Goal: Task Accomplishment & Management: Manage account settings

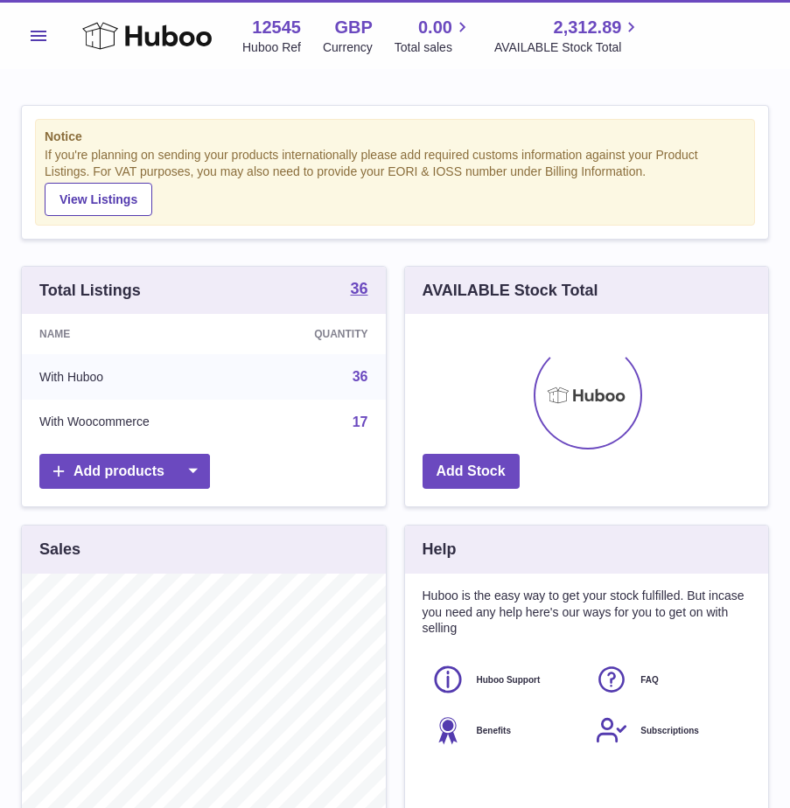
scroll to position [273, 363]
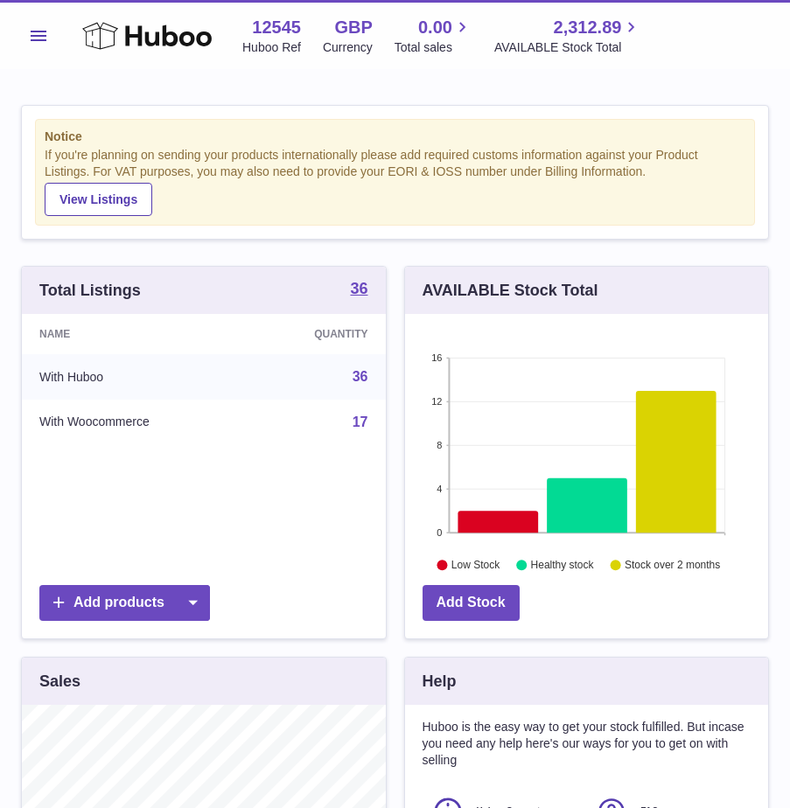
click at [45, 40] on button "Menu" at bounding box center [38, 35] width 35 height 35
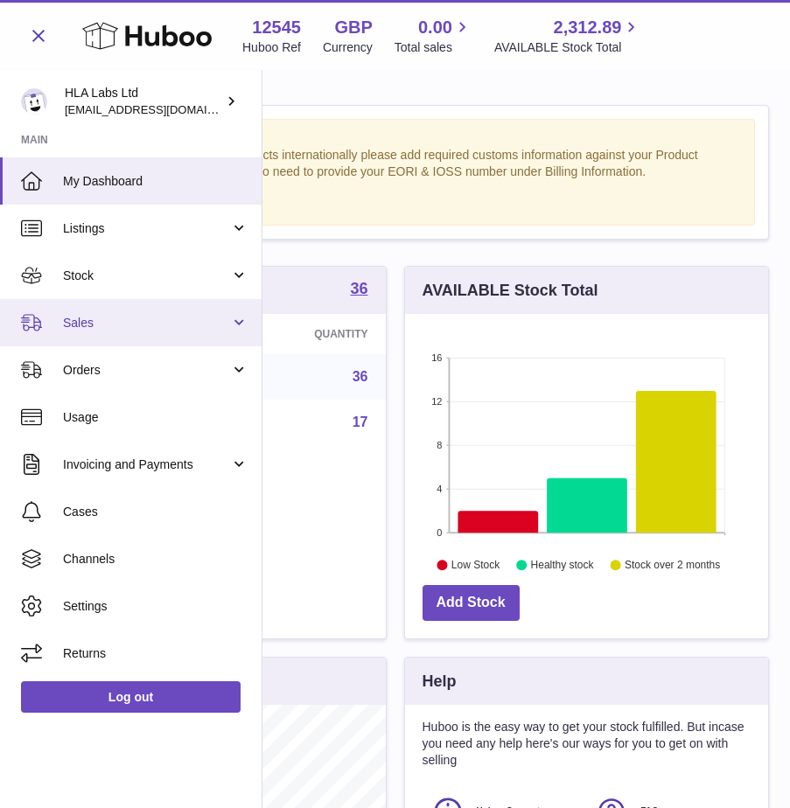
click at [87, 334] on link "Sales" at bounding box center [131, 322] width 262 height 47
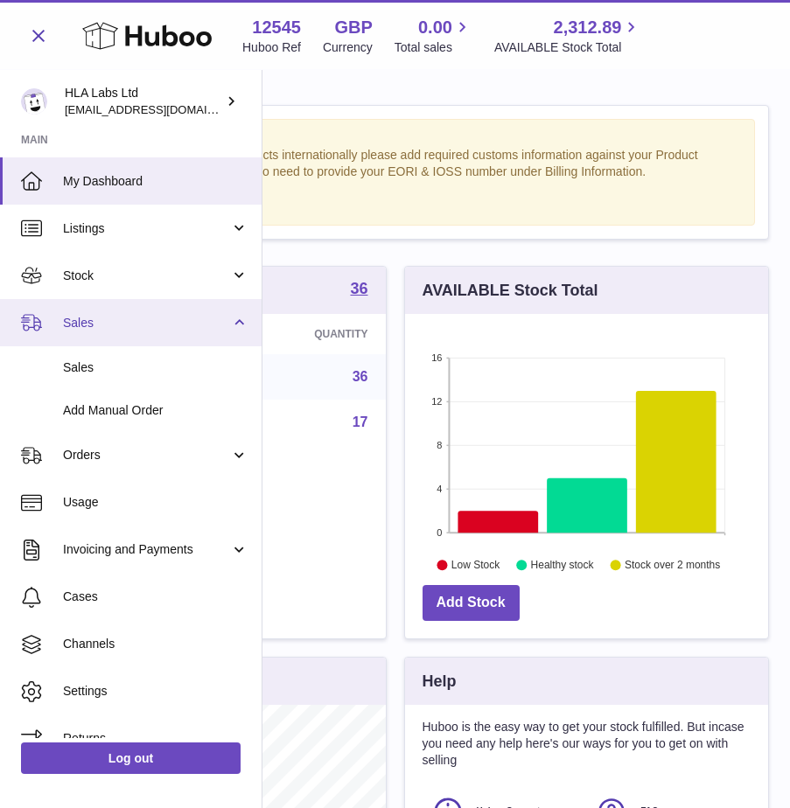
click at [86, 335] on link "Sales" at bounding box center [131, 322] width 262 height 47
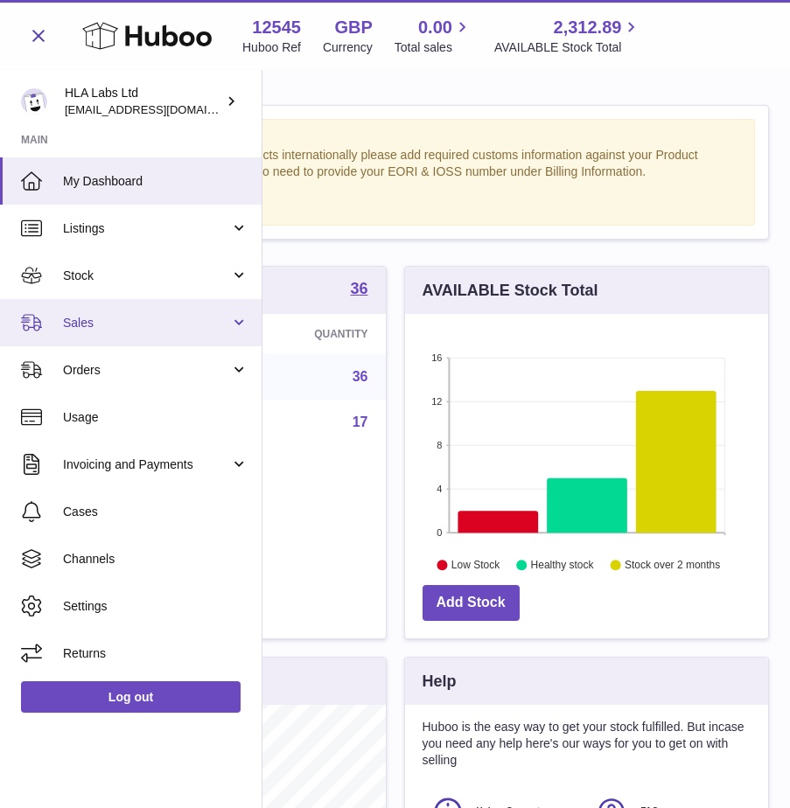
click at [89, 334] on link "Sales" at bounding box center [131, 322] width 262 height 47
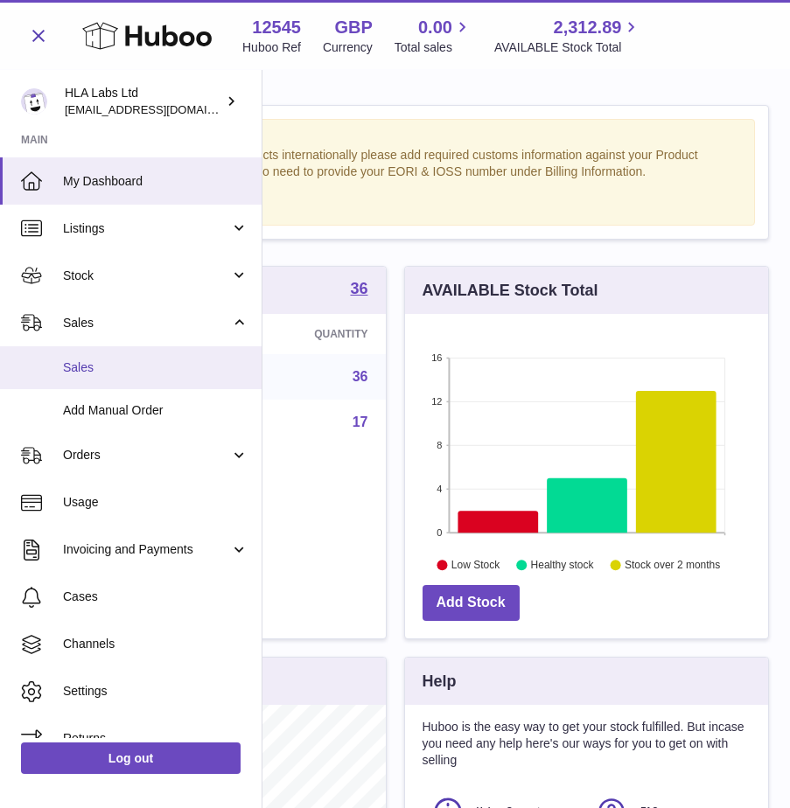
click at [95, 371] on span "Sales" at bounding box center [155, 368] width 185 height 17
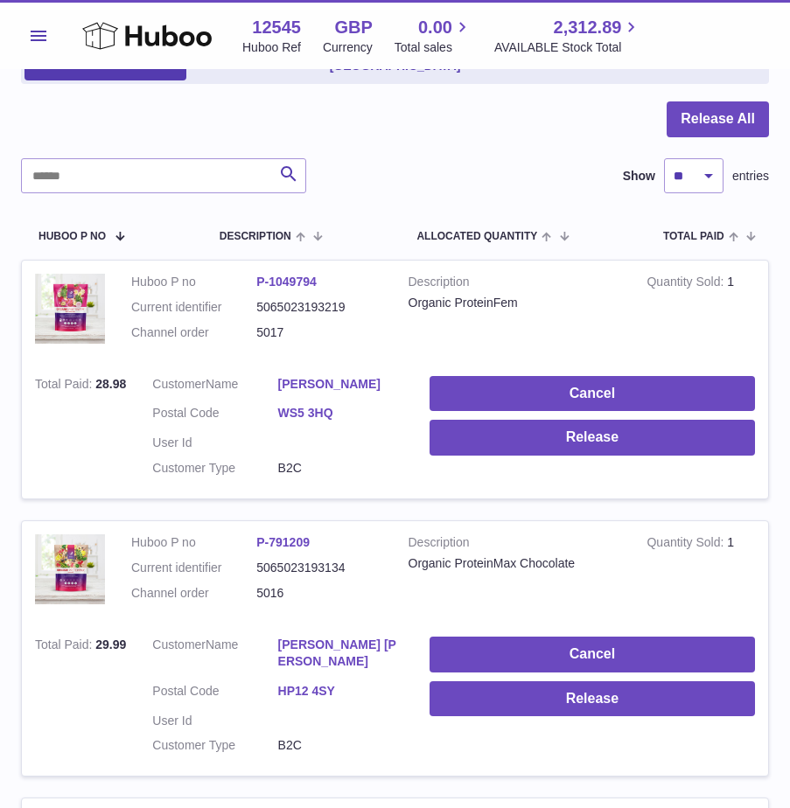
scroll to position [93, 0]
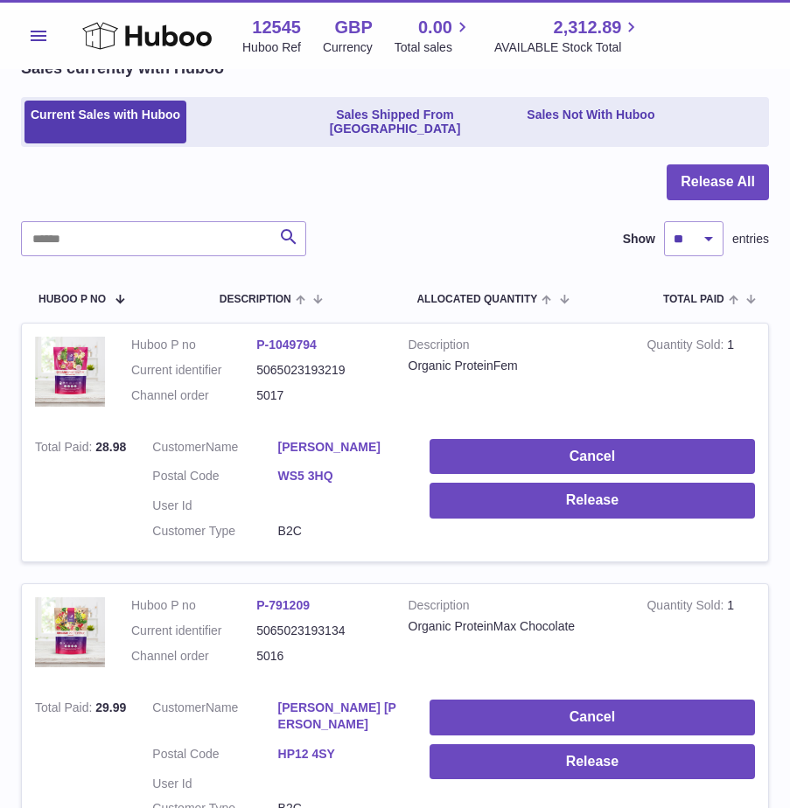
drag, startPoint x: 780, startPoint y: 614, endPoint x: 542, endPoint y: 526, distance: 253.9
click at [780, 613] on div "My Huboo - Sales report Sales currently with Huboo Current Sales with Huboo Sal…" at bounding box center [395, 567] width 790 height 1180
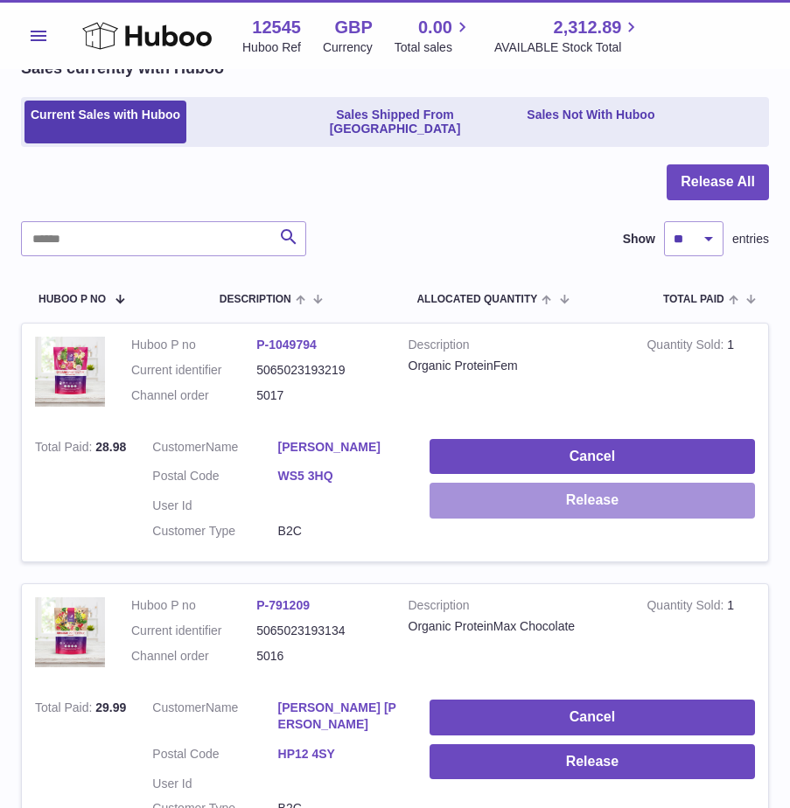
click at [613, 483] on button "Release" at bounding box center [592, 501] width 325 height 36
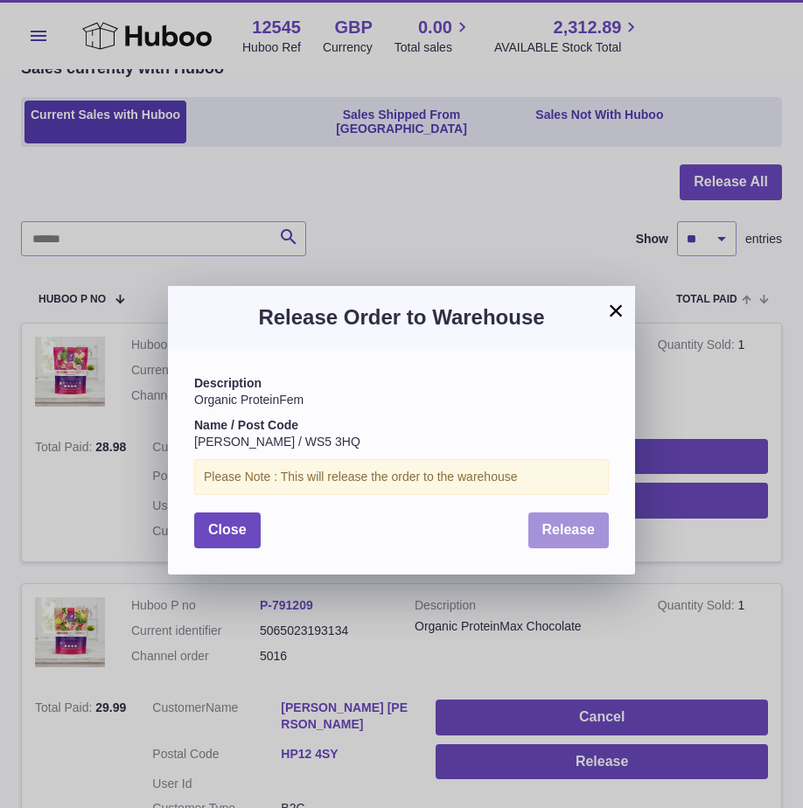
click at [555, 527] on span "Release" at bounding box center [568, 529] width 53 height 15
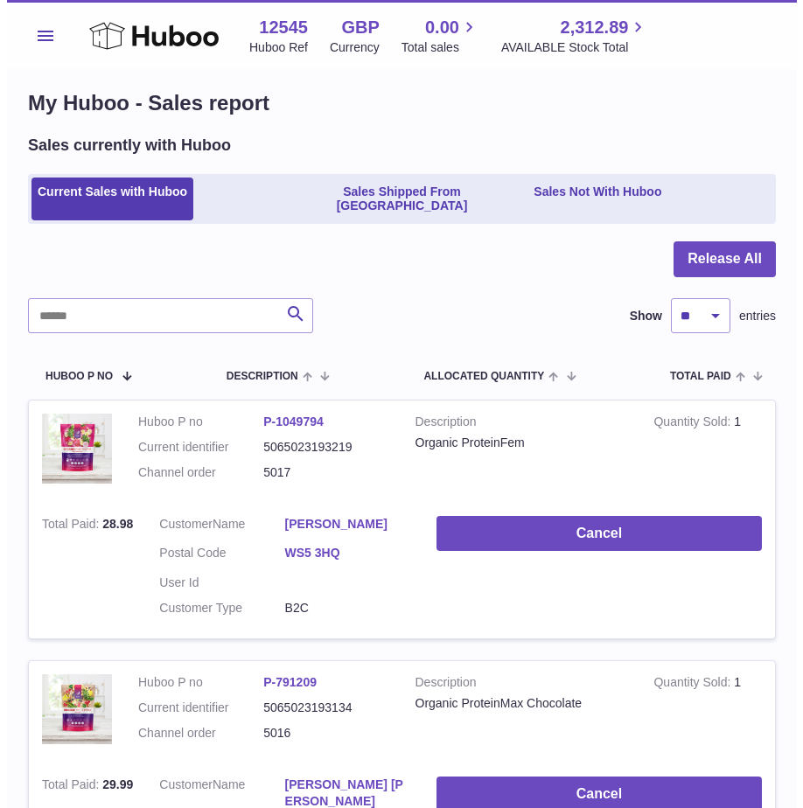
scroll to position [0, 0]
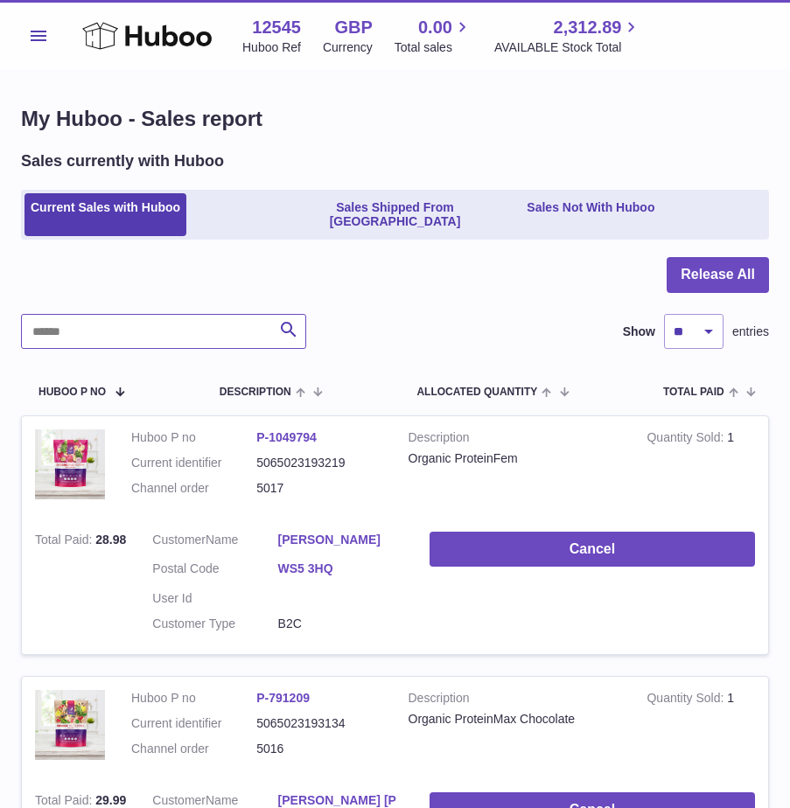
click at [86, 314] on input "text" at bounding box center [163, 331] width 285 height 35
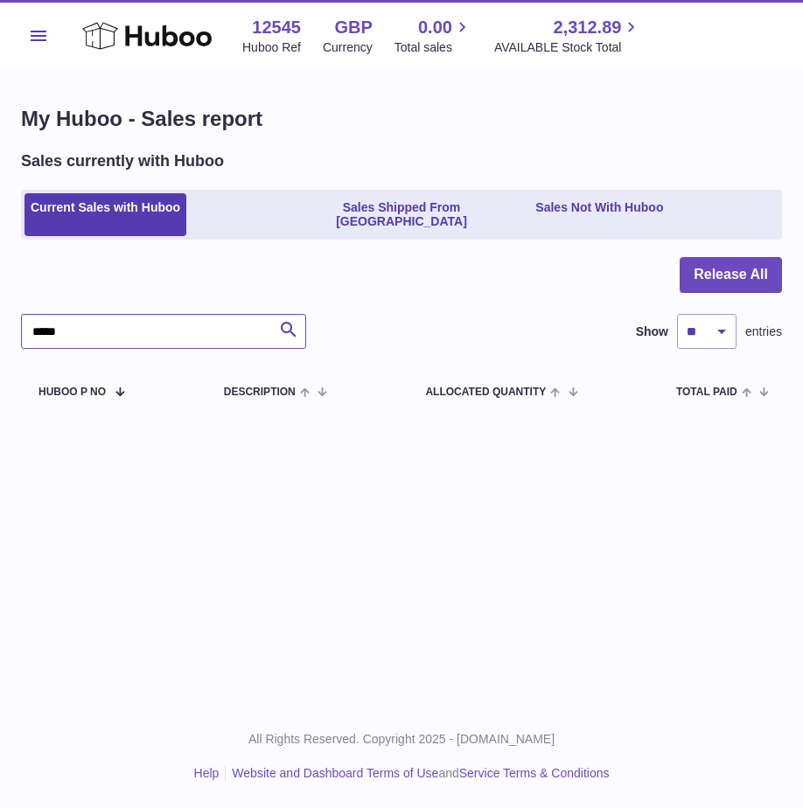
type input "*****"
drag, startPoint x: 357, startPoint y: 231, endPoint x: 369, endPoint y: 237, distance: 13.7
click at [368, 237] on div "My Huboo - Sales report Sales currently with Huboo Current Sales with Huboo Sal…" at bounding box center [401, 260] width 803 height 381
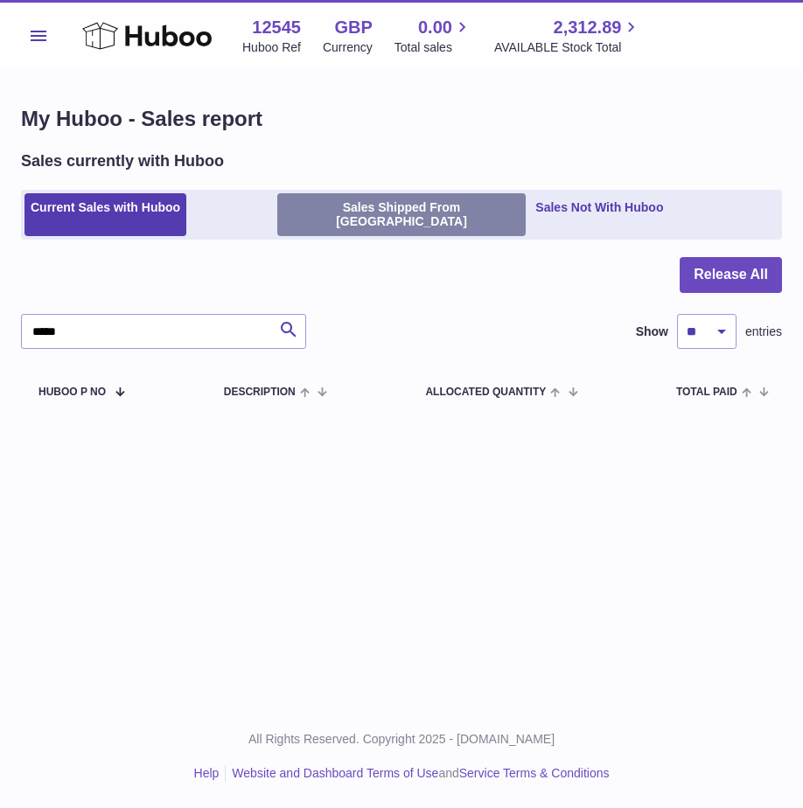
click at [380, 220] on ul "Current Sales with Huboo Sales Shipped From Huboo Sales Not With Huboo" at bounding box center [401, 215] width 761 height 51
click at [380, 217] on link "Sales Shipped From Huboo" at bounding box center [401, 215] width 249 height 44
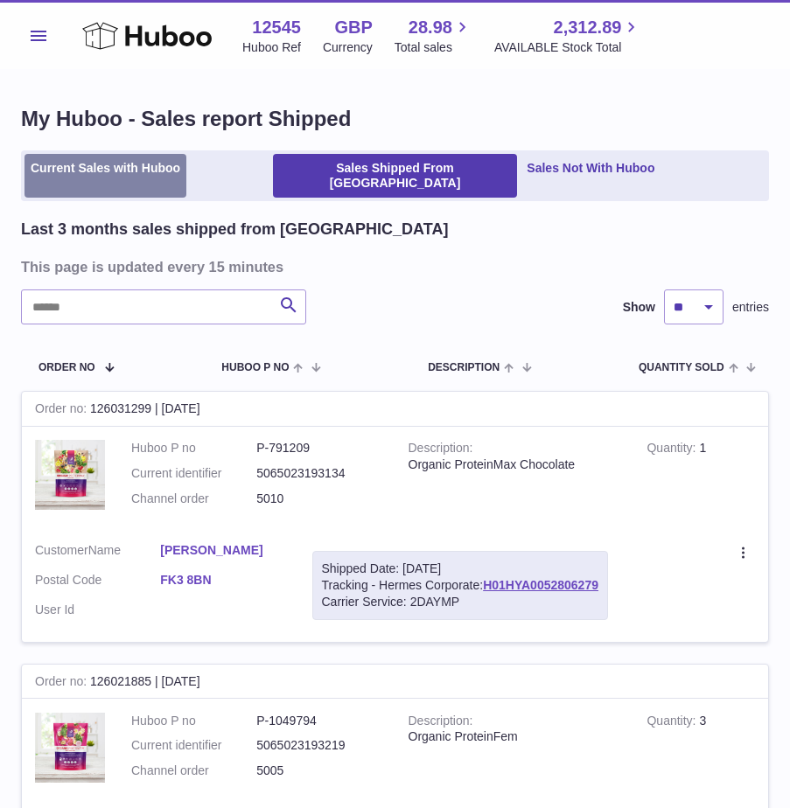
click at [87, 173] on link "Current Sales with Huboo" at bounding box center [105, 176] width 162 height 44
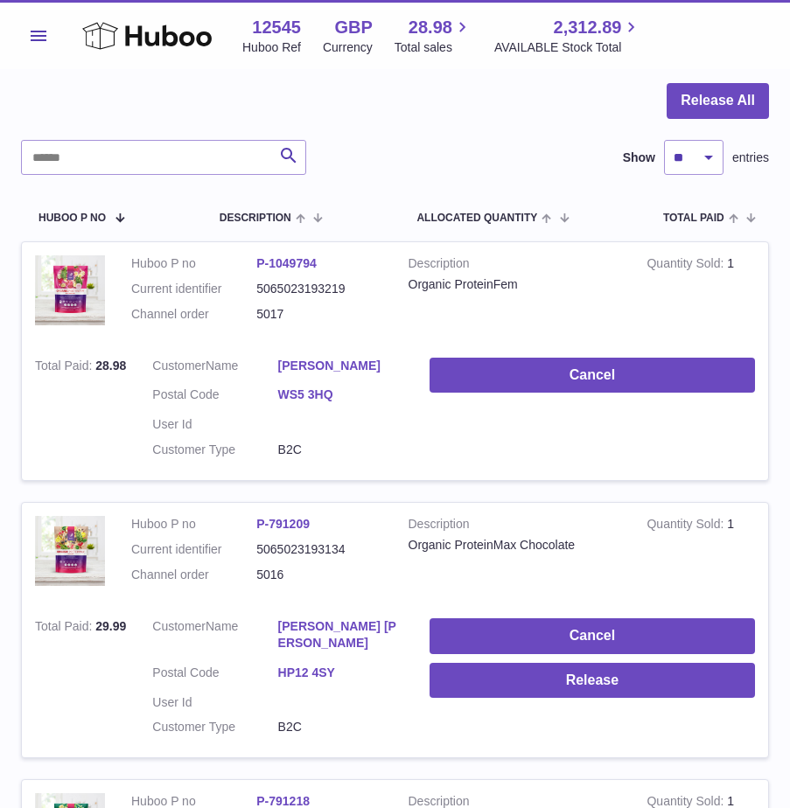
scroll to position [175, 0]
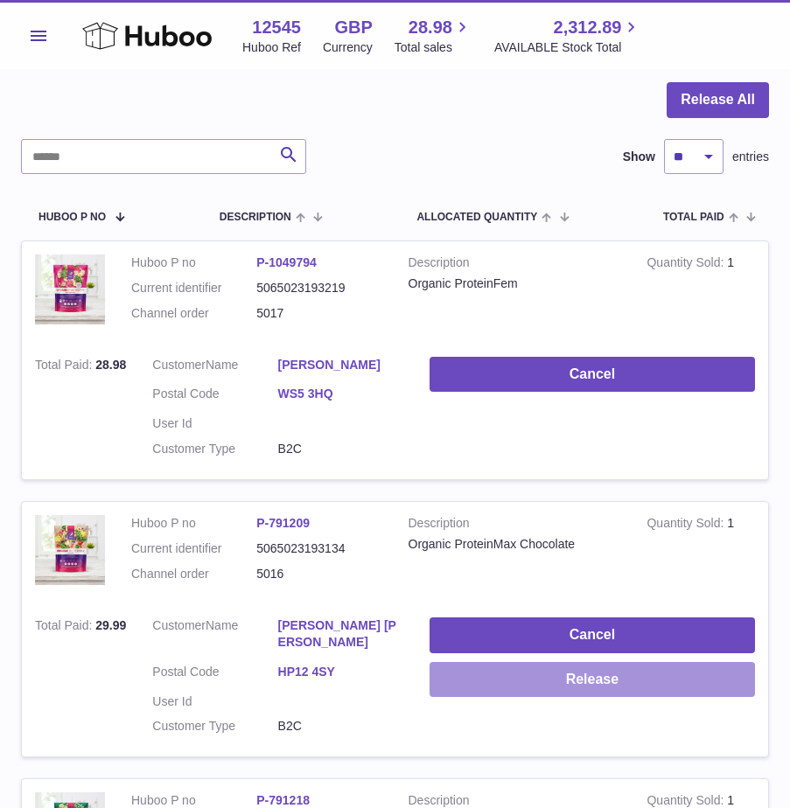
click at [543, 662] on button "Release" at bounding box center [592, 680] width 325 height 36
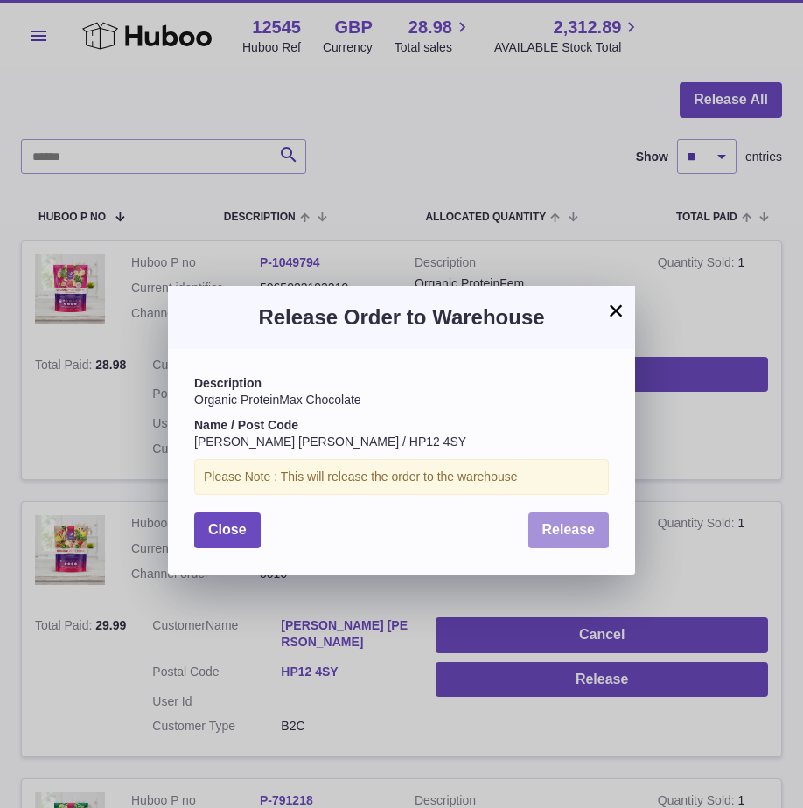
click at [564, 524] on span "Release" at bounding box center [568, 529] width 53 height 15
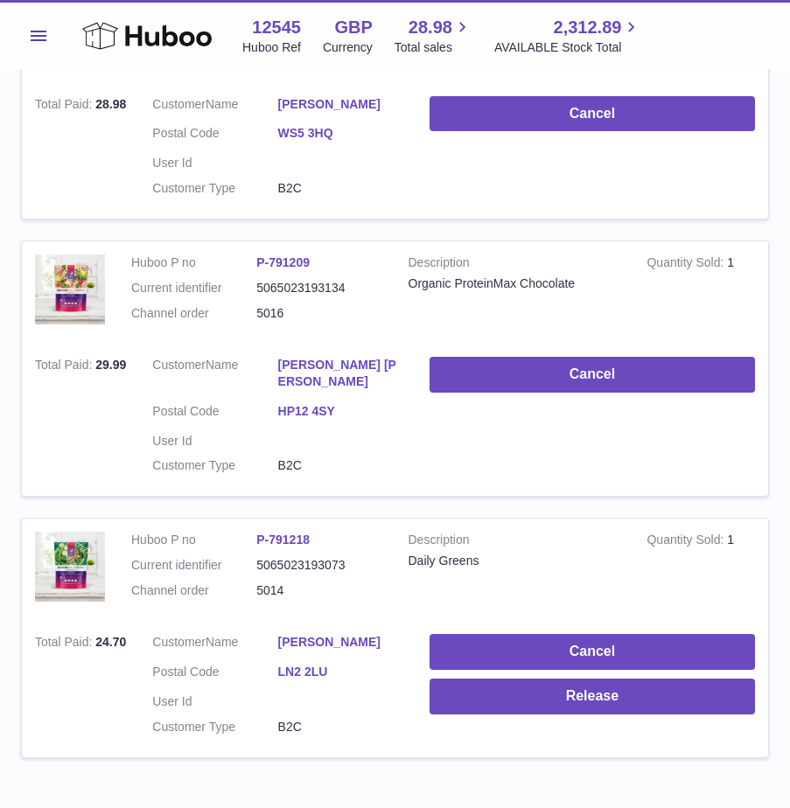
scroll to position [437, 0]
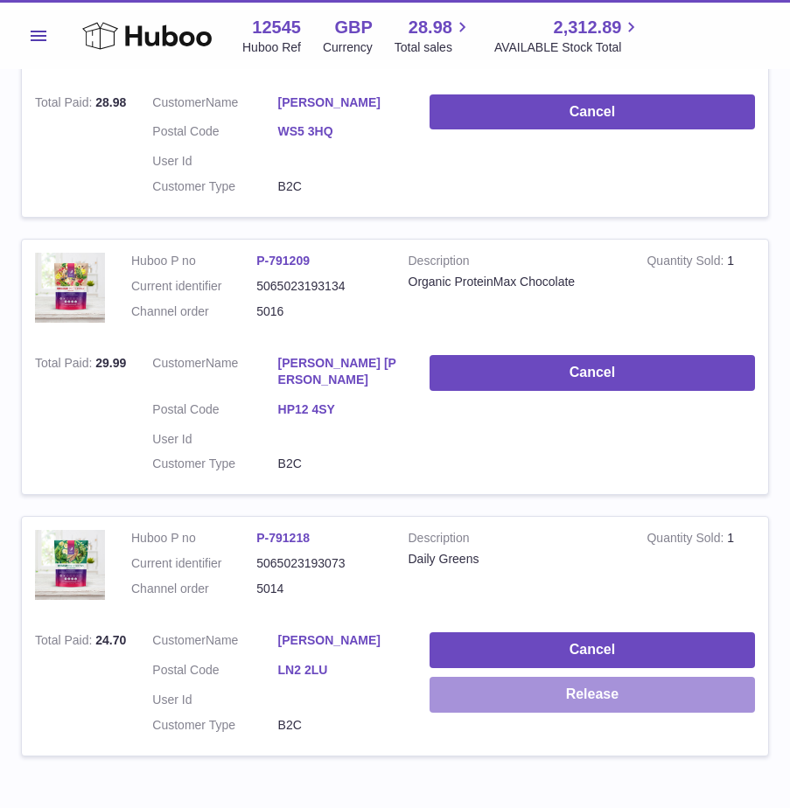
click at [579, 686] on button "Release" at bounding box center [592, 695] width 325 height 36
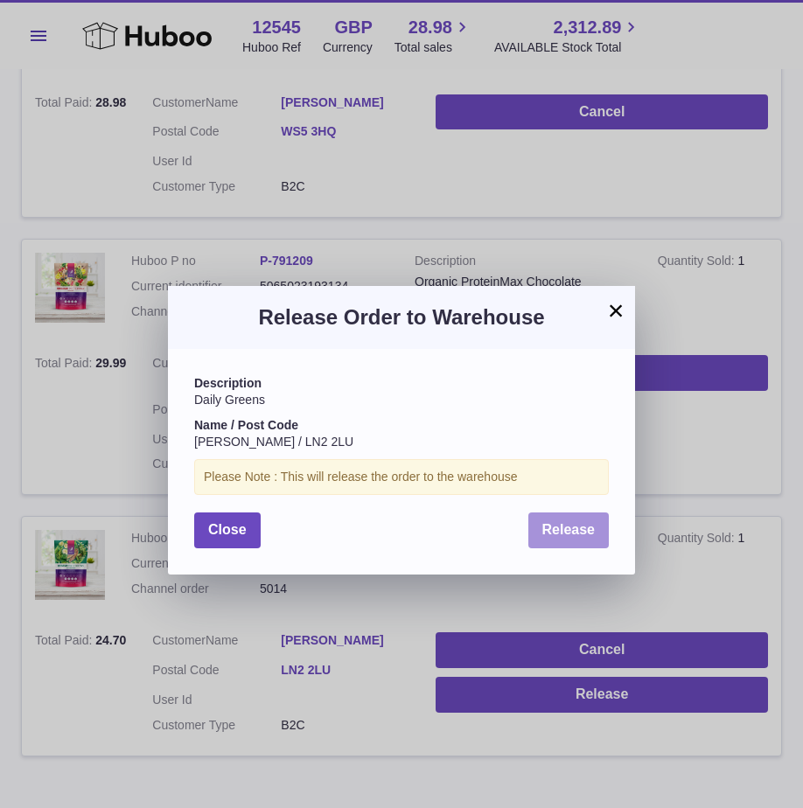
click at [548, 528] on span "Release" at bounding box center [568, 529] width 53 height 15
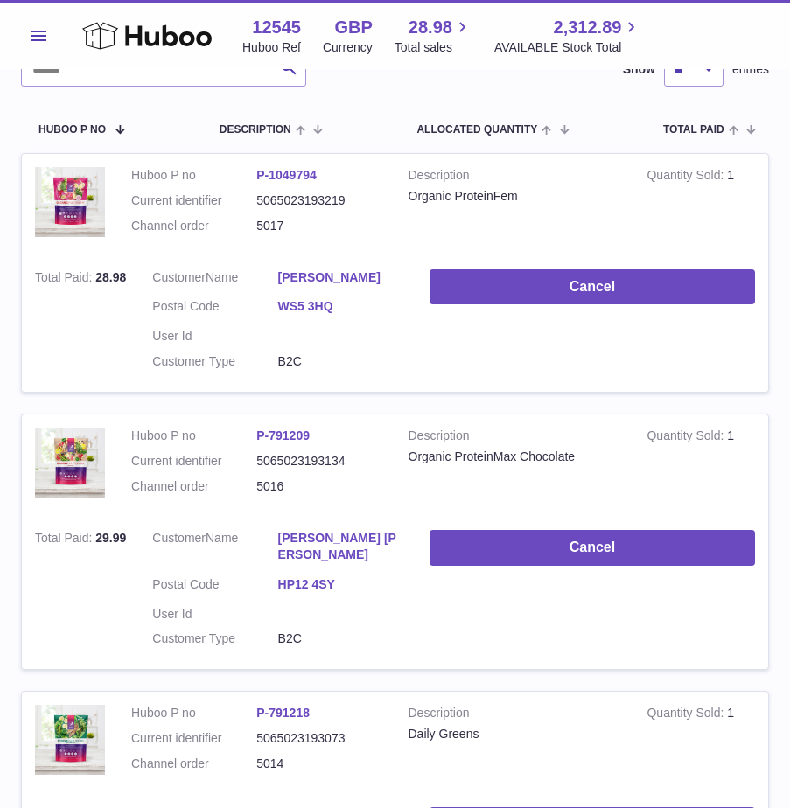
scroll to position [350, 0]
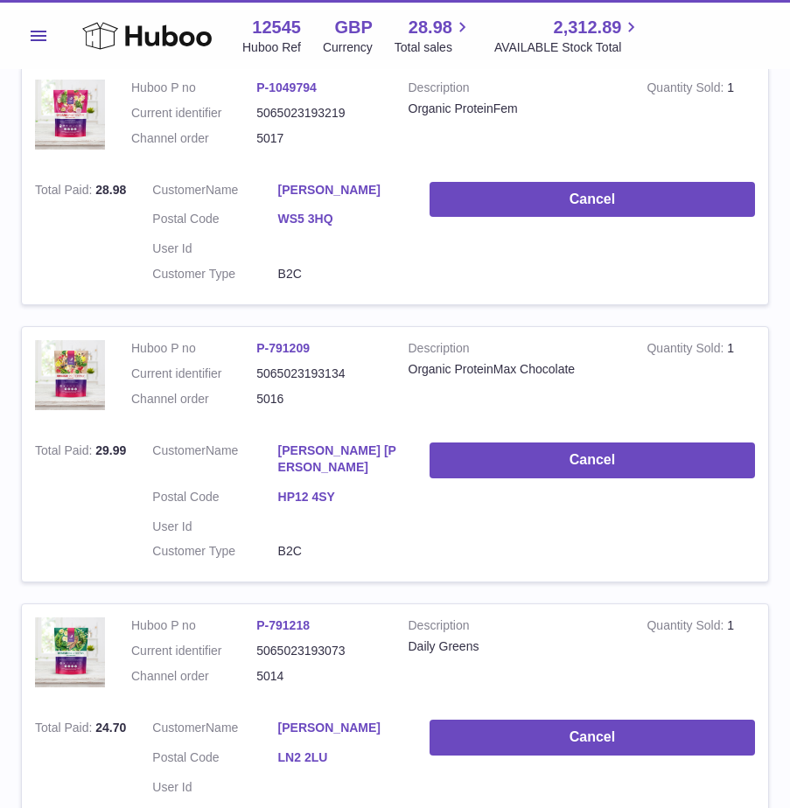
click at [542, 551] on td "Cancel" at bounding box center [592, 506] width 352 height 152
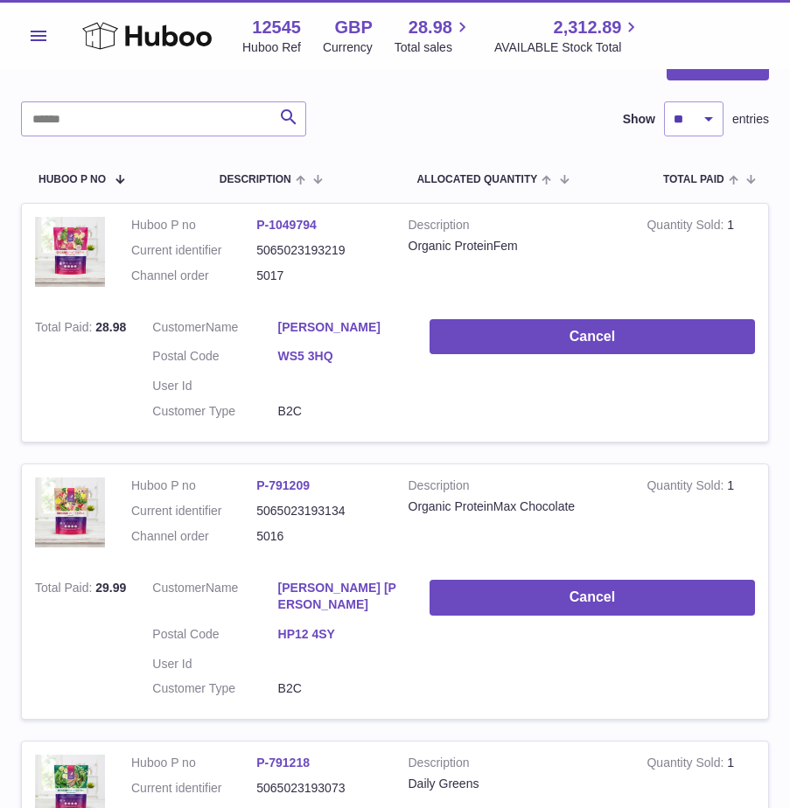
scroll to position [0, 0]
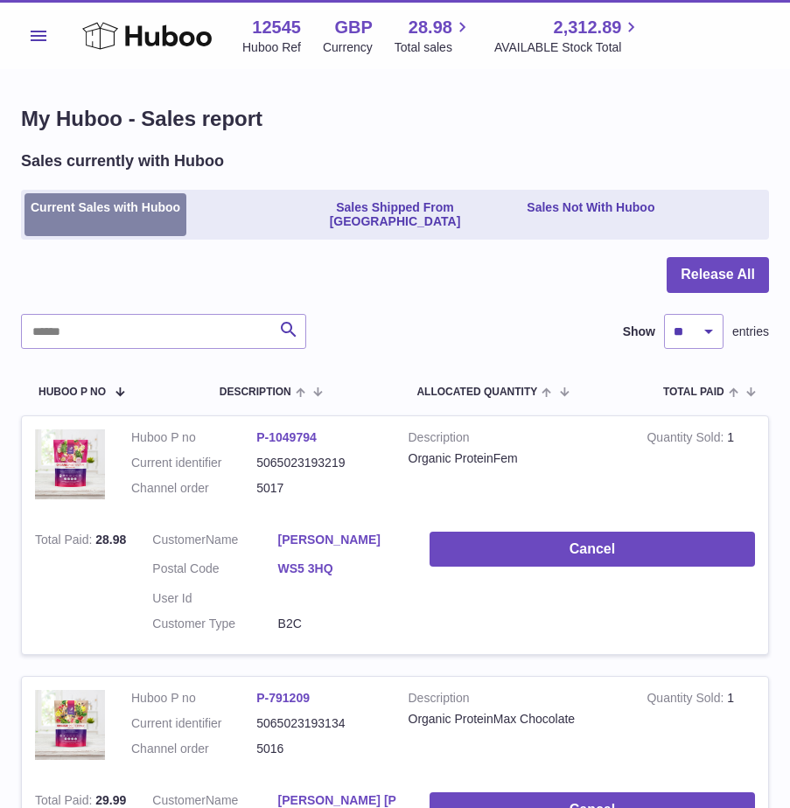
click at [131, 209] on link "Current Sales with Huboo" at bounding box center [105, 215] width 162 height 44
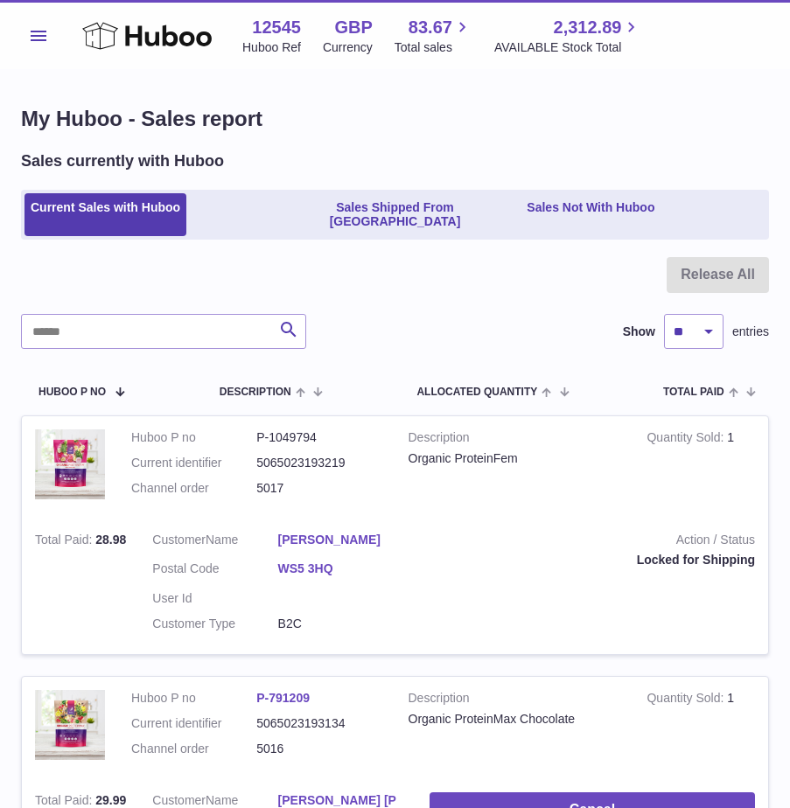
click at [522, 552] on div "Locked for Shipping" at bounding box center [592, 560] width 325 height 17
click at [38, 27] on button "Menu" at bounding box center [38, 35] width 35 height 35
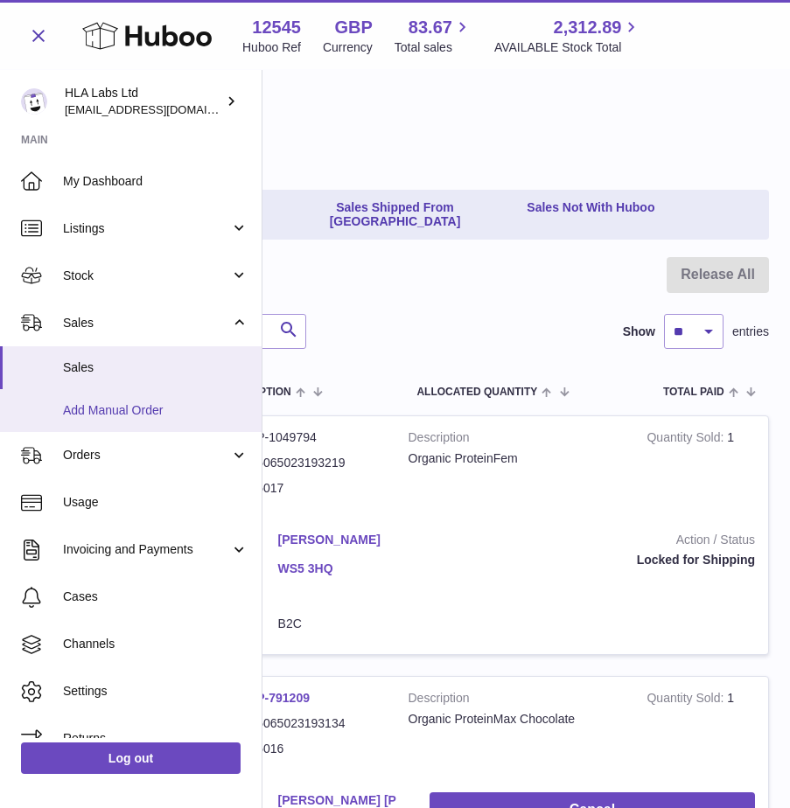
click at [115, 407] on span "Add Manual Order" at bounding box center [155, 410] width 185 height 17
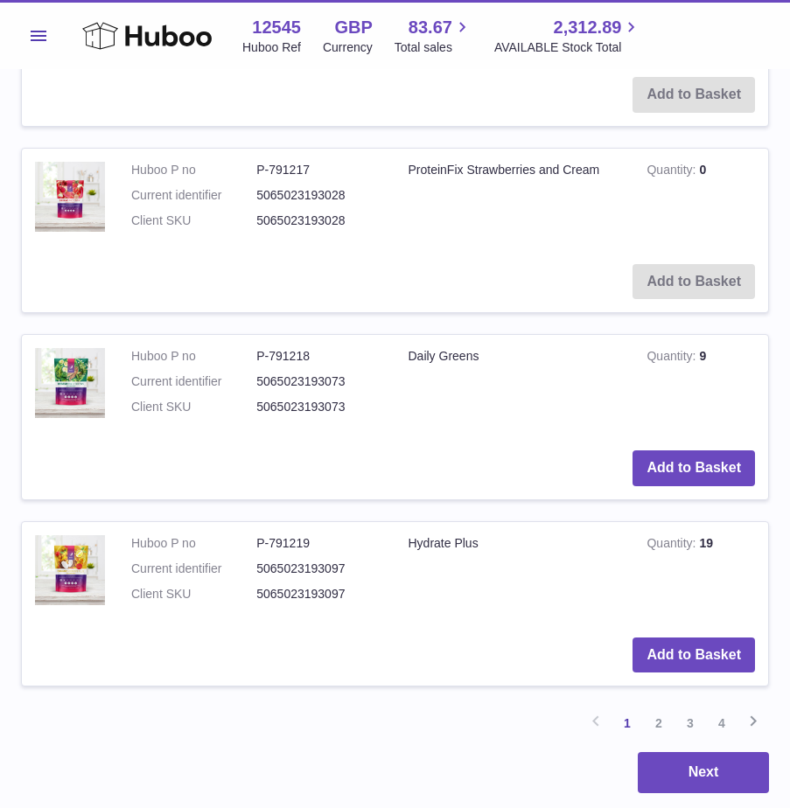
scroll to position [1816, 0]
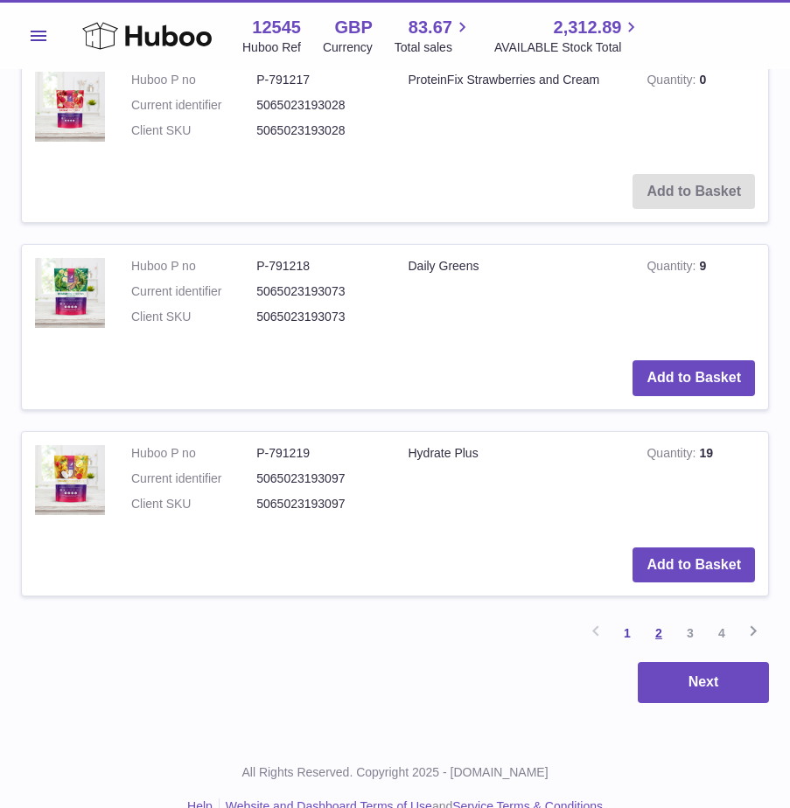
click at [658, 618] on link "2" at bounding box center [658, 633] width 31 height 31
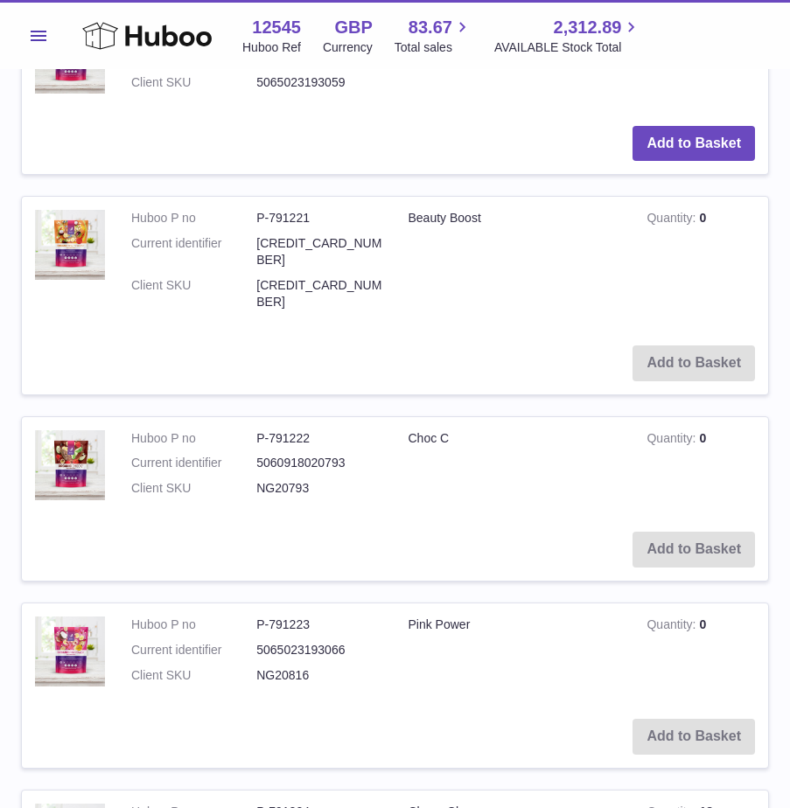
scroll to position [507, 0]
